Goal: Task Accomplishment & Management: Complete application form

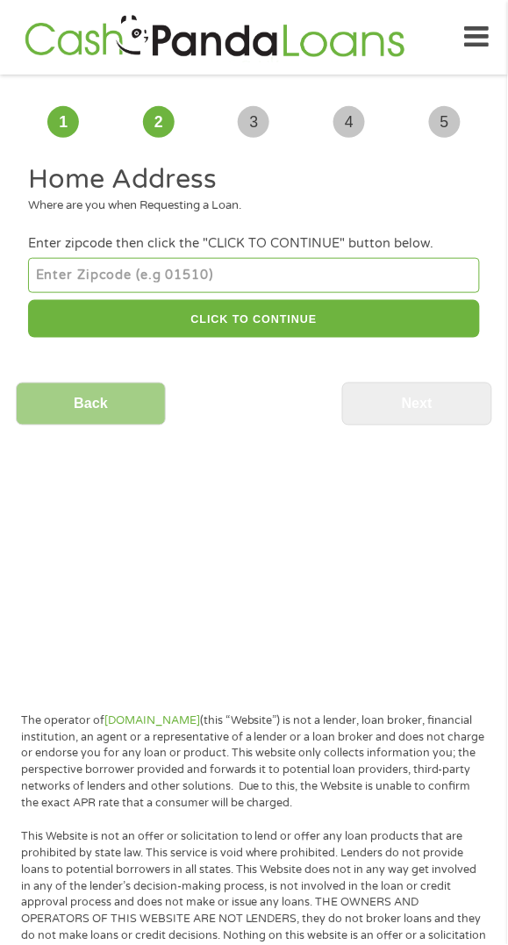
click at [331, 270] on input "number" at bounding box center [253, 275] width 451 height 35
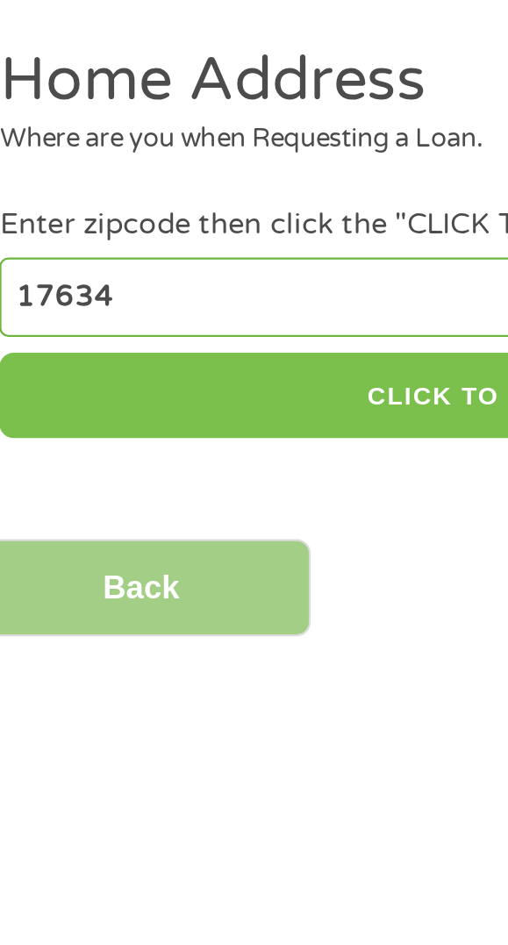
click at [212, 320] on button "CLICK TO CONTINUE" at bounding box center [253, 319] width 451 height 38
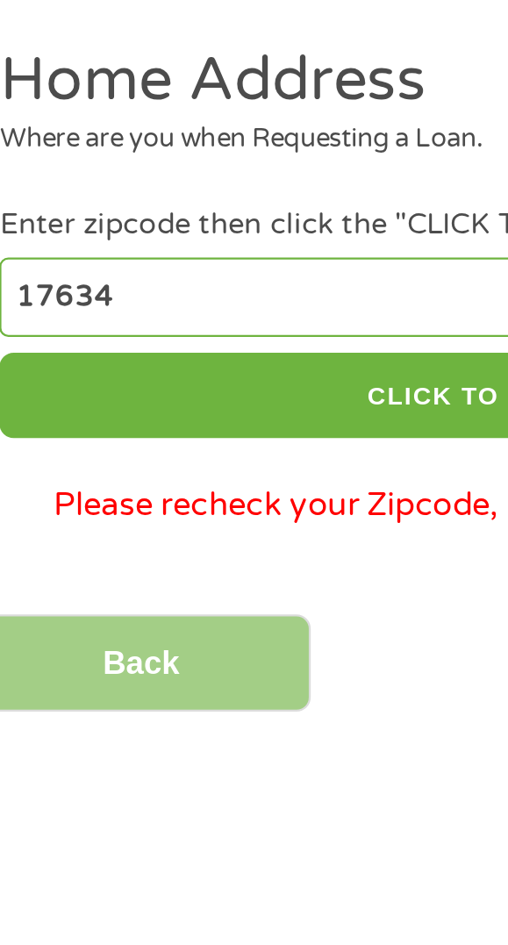
click at [186, 275] on input "17634" at bounding box center [253, 275] width 451 height 35
type input "18634"
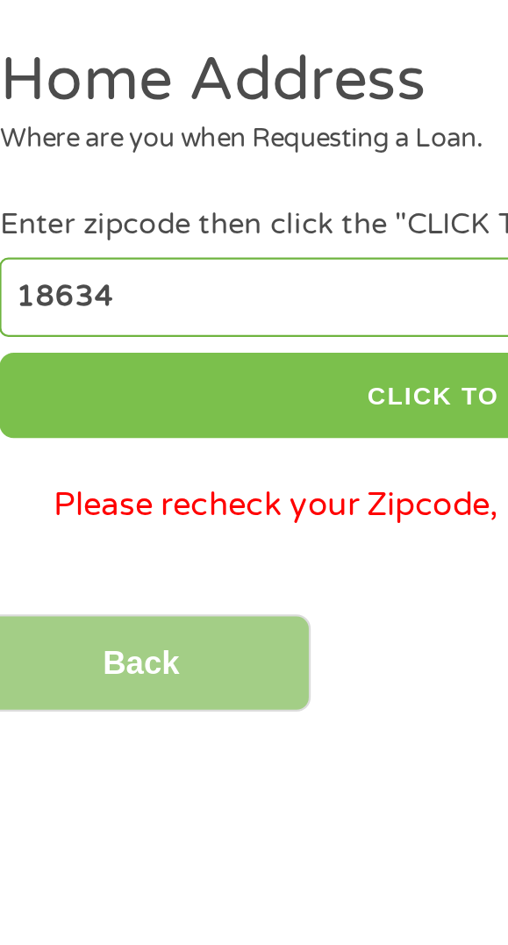
click at [230, 317] on button "CLICK TO CONTINUE" at bounding box center [253, 319] width 451 height 38
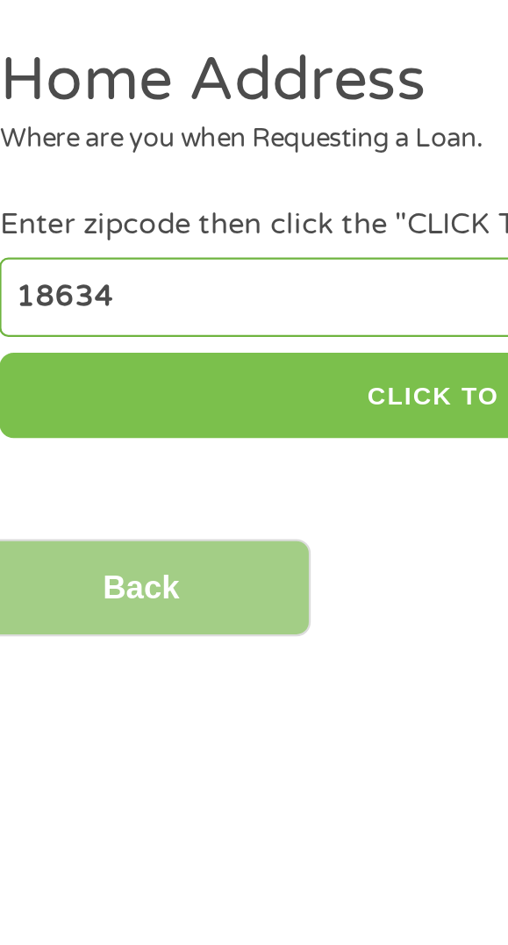
type input "18634"
type input "Nanticoke"
select select "[US_STATE]"
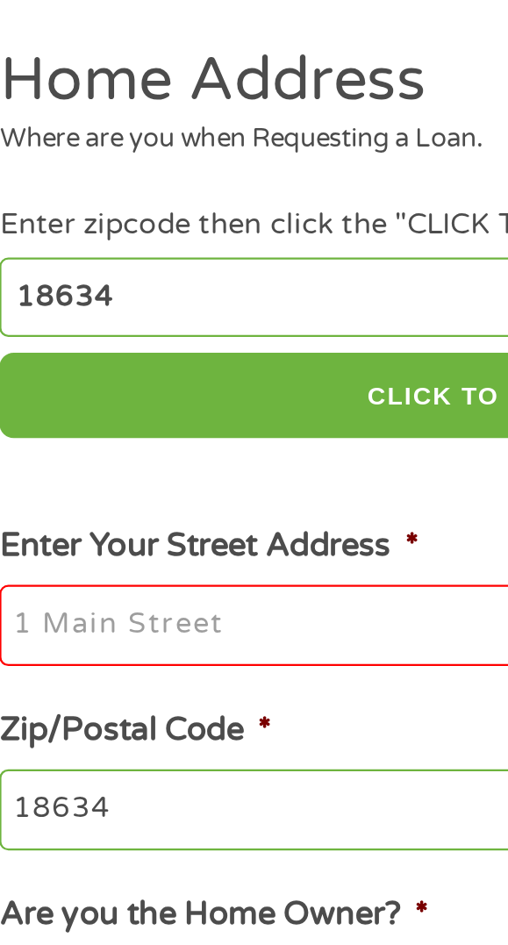
click at [162, 425] on input "Enter Your Street Address *" at bounding box center [253, 421] width 451 height 37
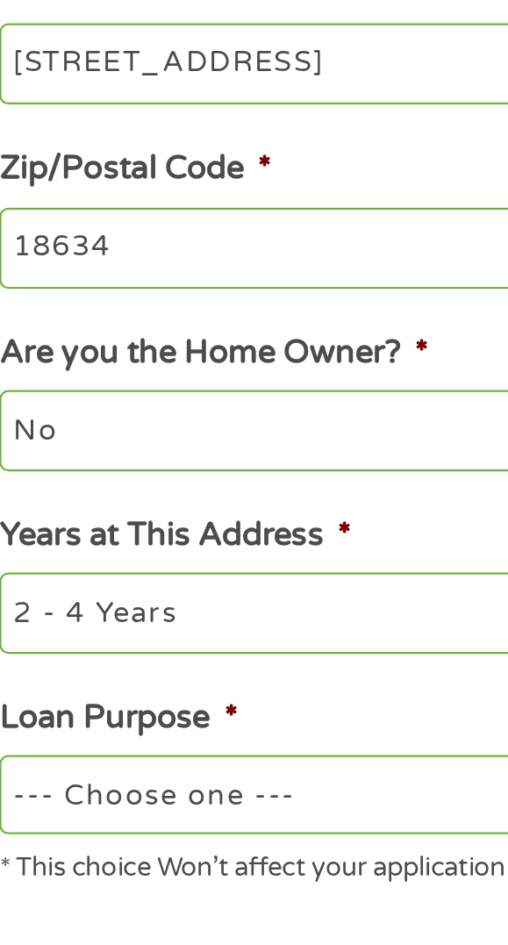
type input "[STREET_ADDRESS]"
click at [206, 592] on select "No Yes" at bounding box center [253, 582] width 451 height 35
click at [28, 569] on select "No Yes" at bounding box center [253, 582] width 451 height 35
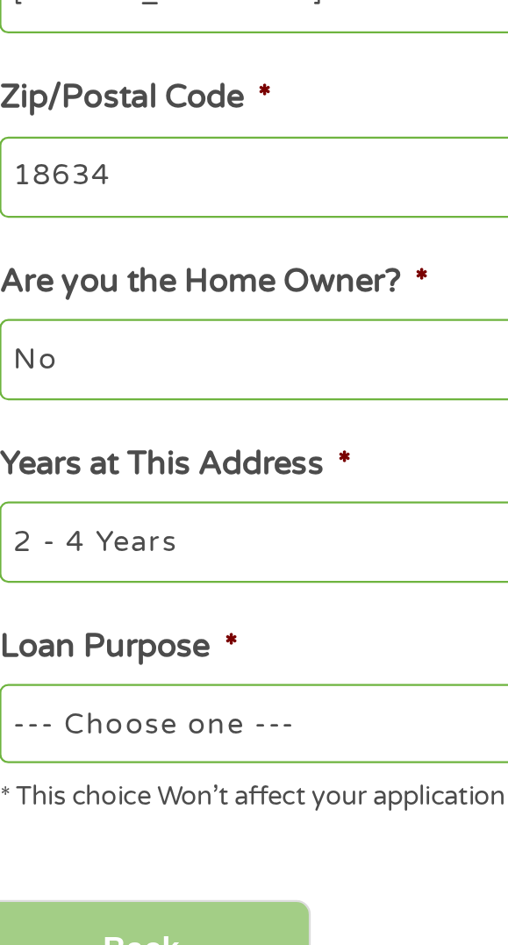
click at [205, 668] on select "1 Year or less 1 - 2 Years 2 - 4 Years Over 4 Years" at bounding box center [253, 663] width 451 height 35
select select "12months"
click at [28, 649] on select "1 Year or less 1 - 2 Years 2 - 4 Years Over 4 Years" at bounding box center [253, 663] width 451 height 35
click at [185, 756] on select "--- Choose one --- Pay Bills Debt Consolidation Home Improvement Major Purchase…" at bounding box center [253, 744] width 451 height 35
select select "other"
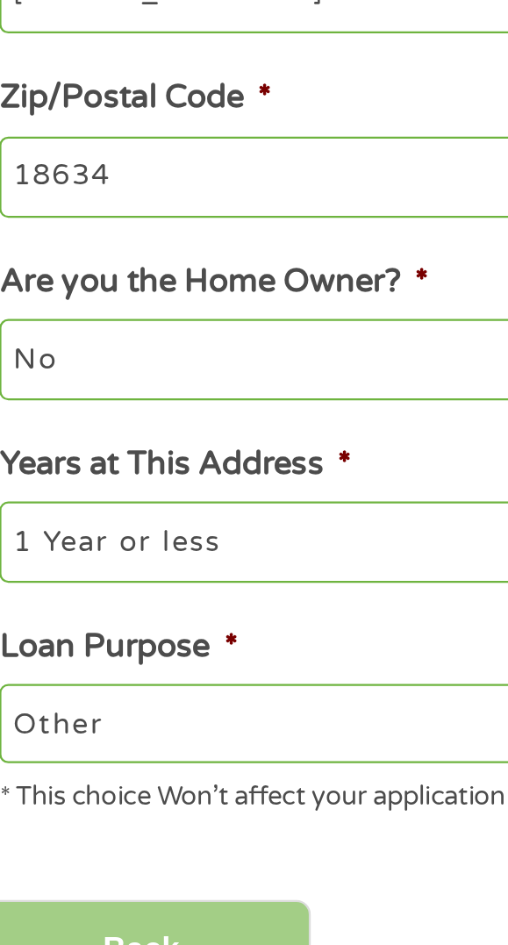
click at [28, 729] on select "--- Choose one --- Pay Bills Debt Consolidation Home Improvement Major Purchase…" at bounding box center [253, 744] width 451 height 35
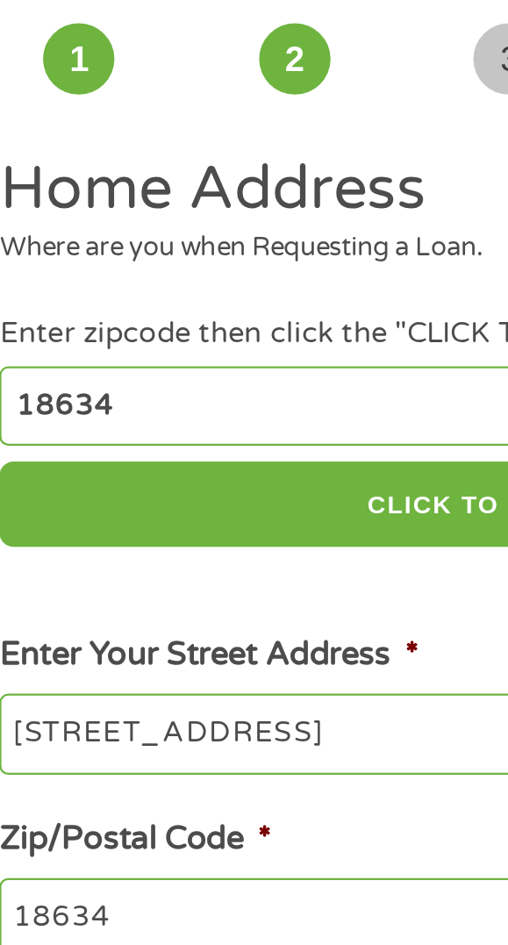
scroll to position [28, 0]
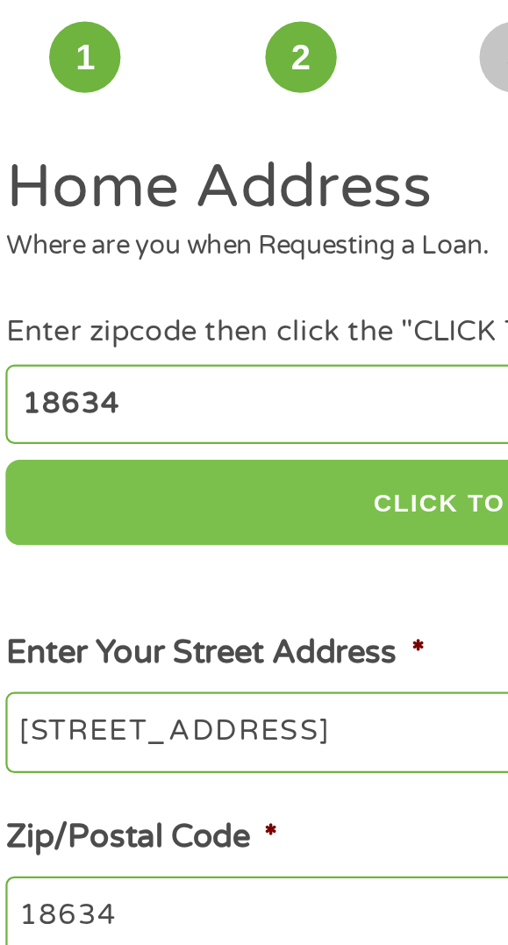
click at [228, 275] on button "CLICK TO CONTINUE" at bounding box center [253, 291] width 451 height 38
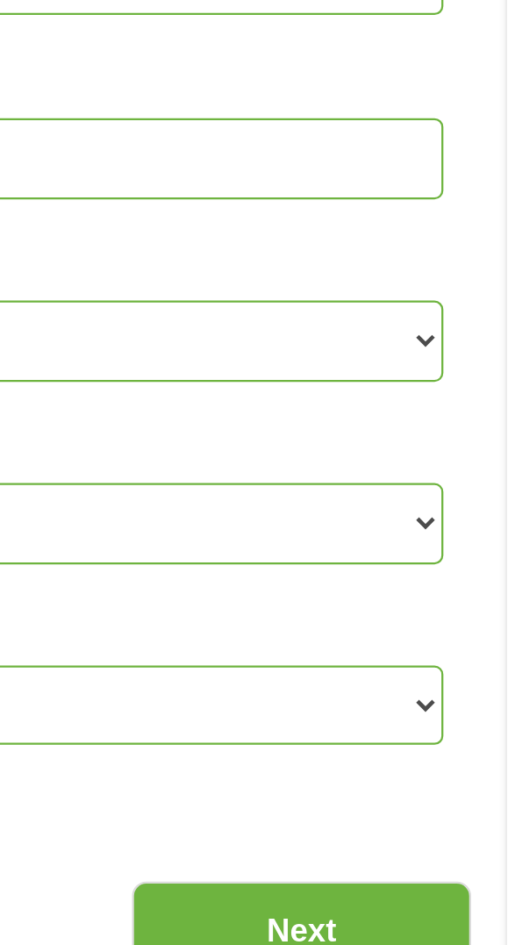
click at [455, 813] on input "Next" at bounding box center [417, 815] width 150 height 43
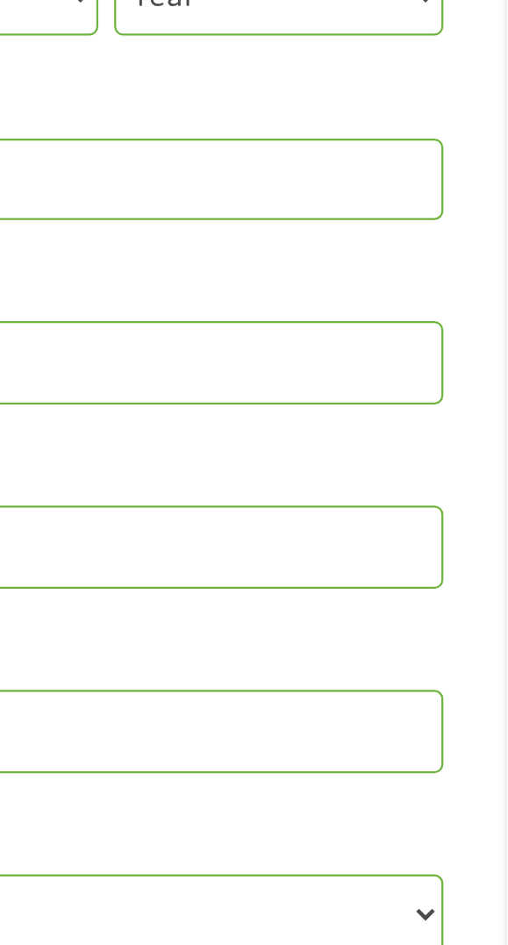
scroll to position [0, 0]
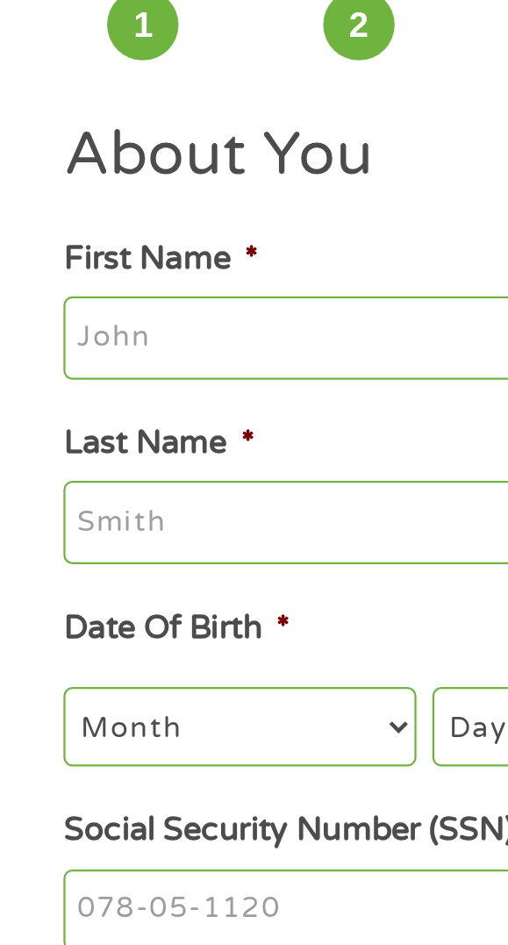
click at [116, 257] on input "First Name *" at bounding box center [253, 260] width 451 height 37
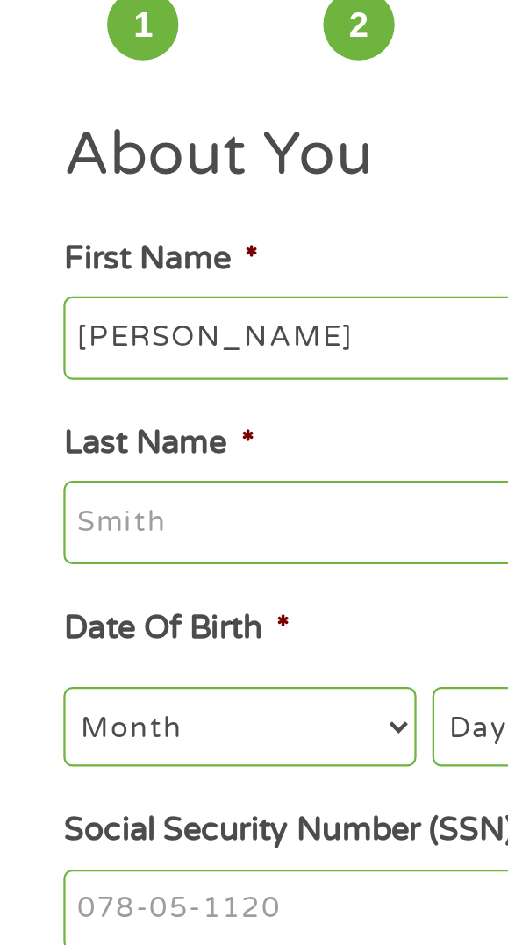
type input "[PERSON_NAME]"
click at [140, 337] on input "Last Name *" at bounding box center [253, 342] width 451 height 37
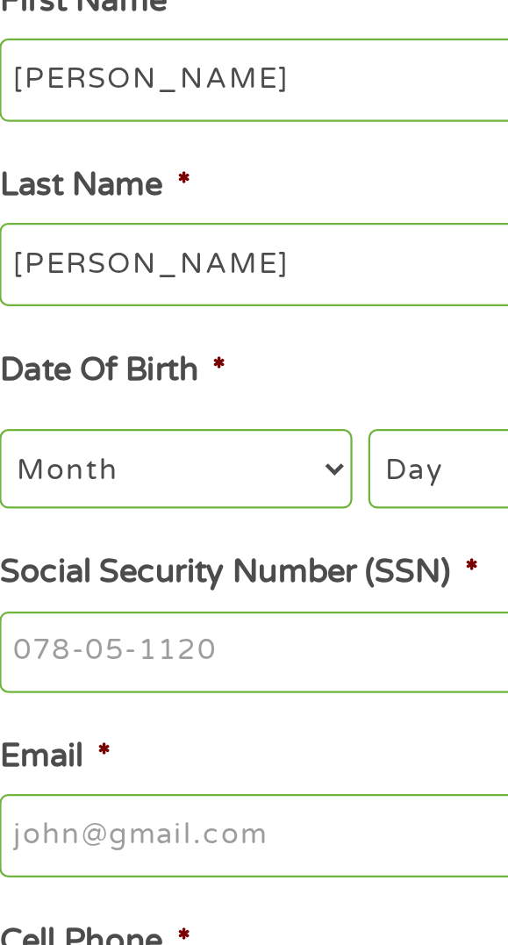
type input "[PERSON_NAME]"
click at [175, 433] on select "Month 1 2 3 4 5 6 7 8 9 10 11 12" at bounding box center [105, 432] width 155 height 35
select select "4"
click at [28, 417] on select "Month 1 2 3 4 5 6 7 8 9 10 11 12" at bounding box center [105, 432] width 155 height 35
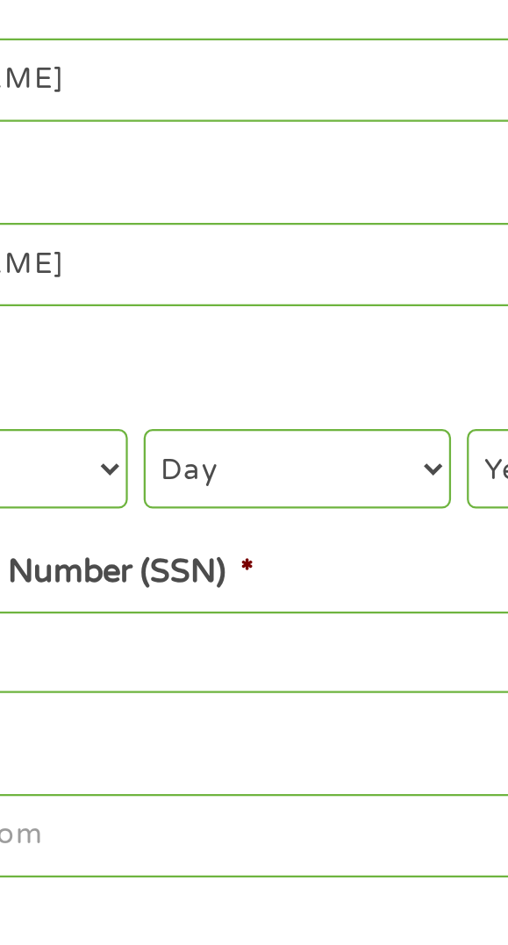
click at [290, 440] on select "Day 1 2 3 4 5 6 7 8 9 10 11 12 13 14 15 16 17 18 19 20 21 22 23 24 25 26 27 28 …" at bounding box center [259, 432] width 136 height 35
select select "21"
click at [191, 417] on select "Day 1 2 3 4 5 6 7 8 9 10 11 12 13 14 15 16 17 18 19 20 21 22 23 24 25 26 27 28 …" at bounding box center [259, 432] width 136 height 35
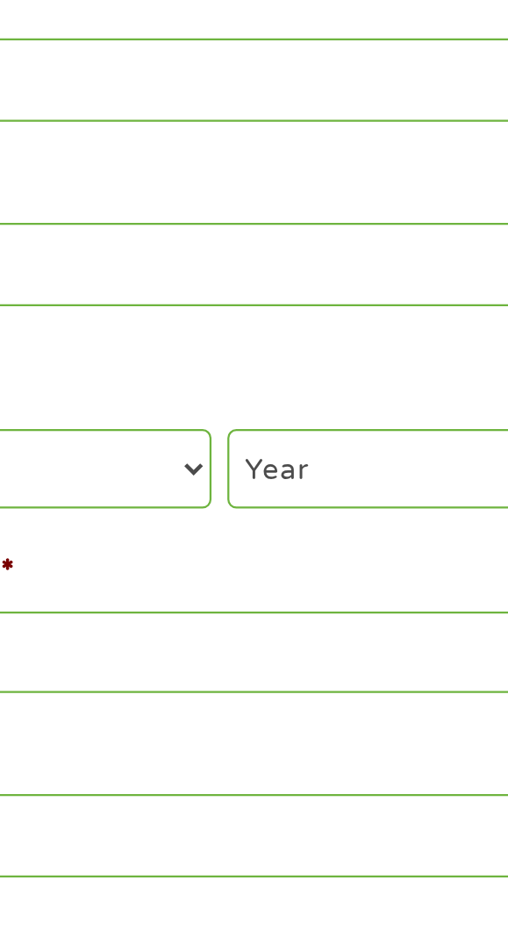
click at [397, 432] on select "Year [DATE] 2006 2005 2004 2003 2002 2001 2000 1999 1998 1997 1996 1995 1994 19…" at bounding box center [406, 432] width 145 height 35
select select "1986"
click at [334, 417] on select "Year [DATE] 2006 2005 2004 2003 2002 2001 2000 1999 1998 1997 1996 1995 1994 19…" at bounding box center [406, 432] width 145 height 35
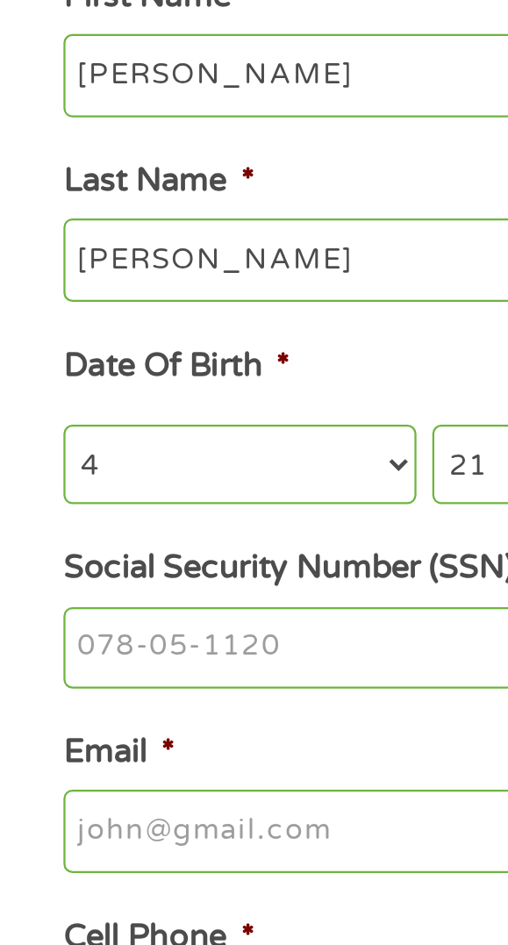
click at [129, 519] on input "Social Security Number (SSN) *" at bounding box center [253, 514] width 451 height 37
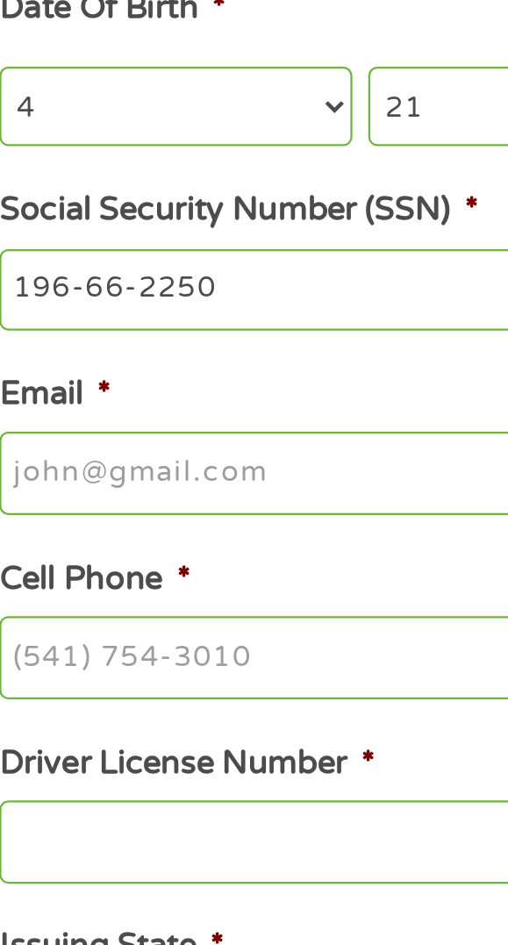
type input "196-66-2250"
click at [191, 589] on input "Email *" at bounding box center [253, 594] width 451 height 37
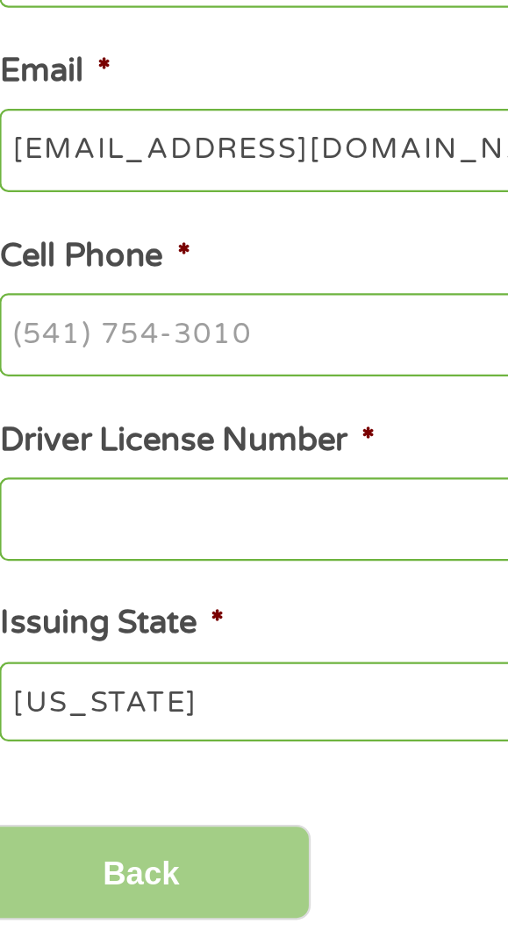
type input "[EMAIL_ADDRESS][DOMAIN_NAME]"
click at [186, 689] on input "Cell Phone *" at bounding box center [253, 676] width 451 height 37
type input "[PHONE_NUMBER]"
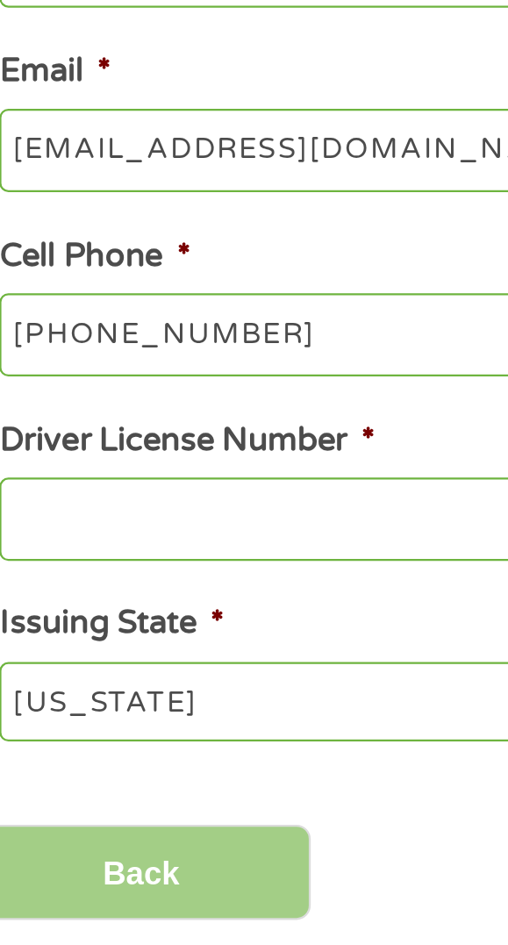
click at [176, 764] on input "Driver License Number *" at bounding box center [253, 758] width 451 height 37
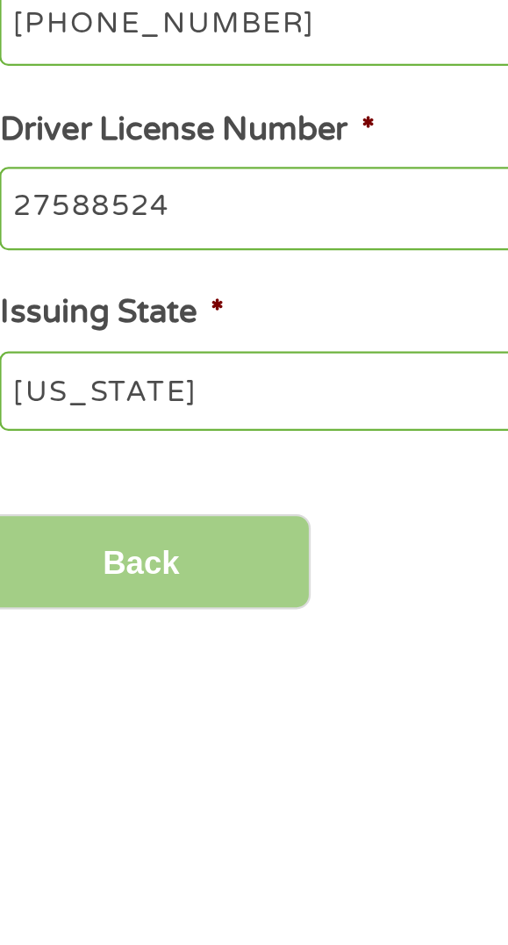
type input "27588524"
click at [188, 848] on select "[US_STATE] [US_STATE] [US_STATE] [US_STATE] [US_STATE] [US_STATE] [US_STATE] [U…" at bounding box center [253, 838] width 451 height 35
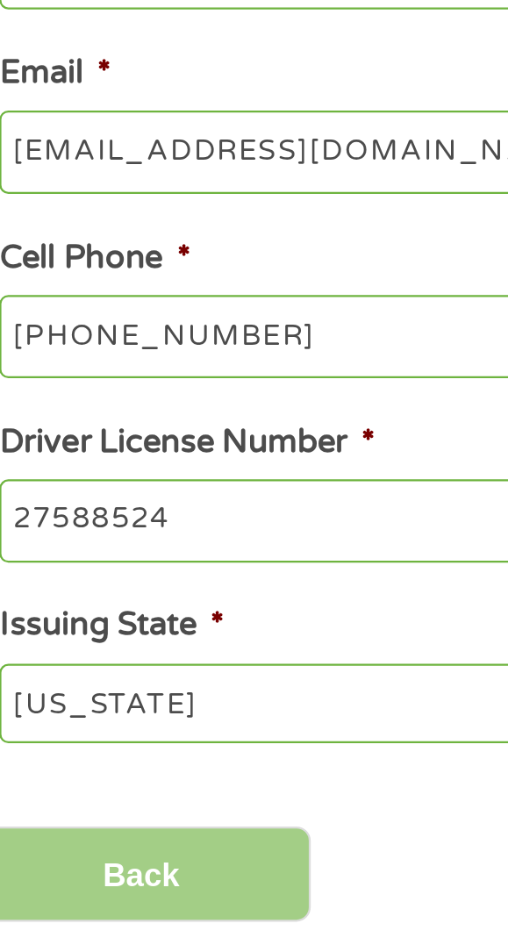
click at [28, 828] on select "[US_STATE] [US_STATE] [US_STATE] [US_STATE] [US_STATE] [US_STATE] [US_STATE] [U…" at bounding box center [253, 838] width 451 height 35
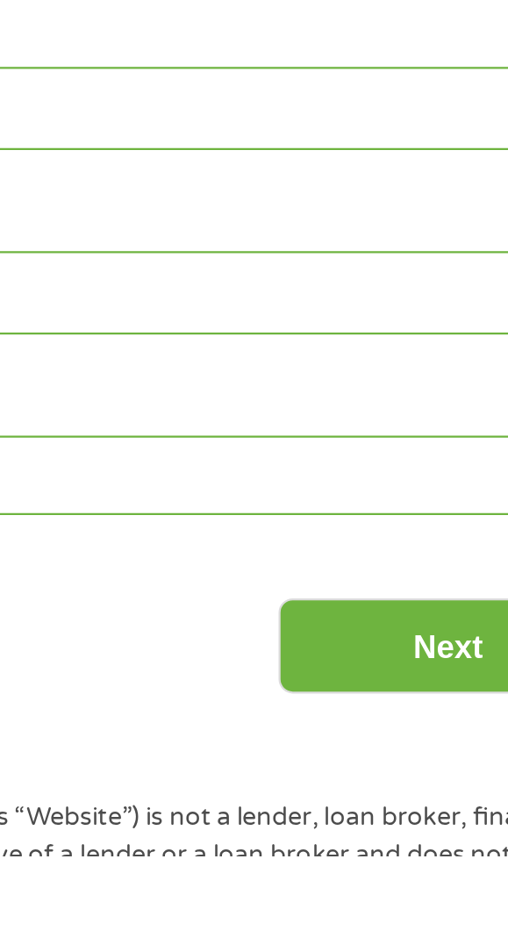
scroll to position [63, 0]
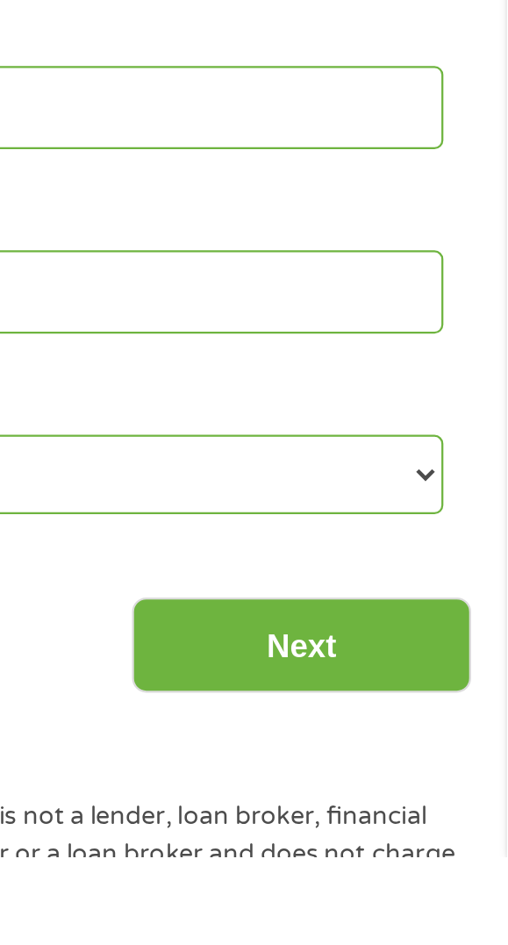
click at [455, 861] on input "Next" at bounding box center [417, 851] width 150 height 43
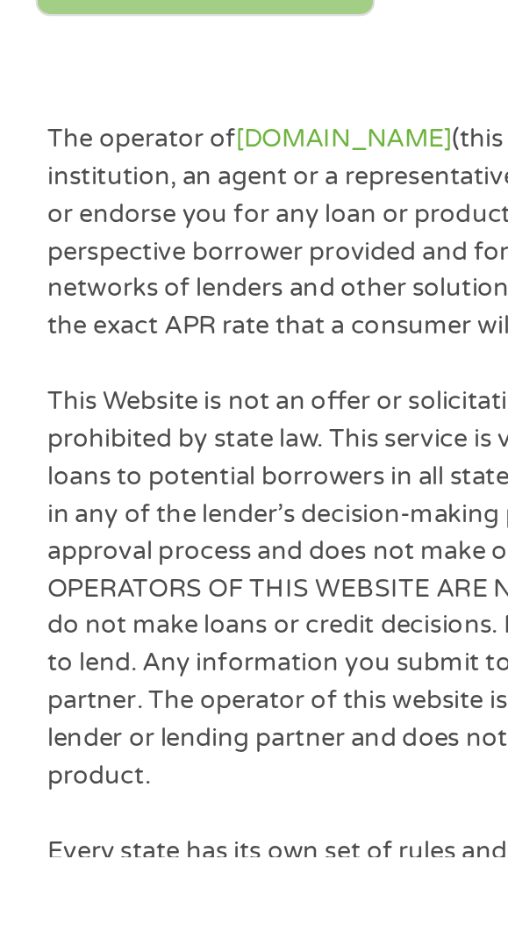
scroll to position [562, 0]
